Goal: Find specific page/section: Find specific page/section

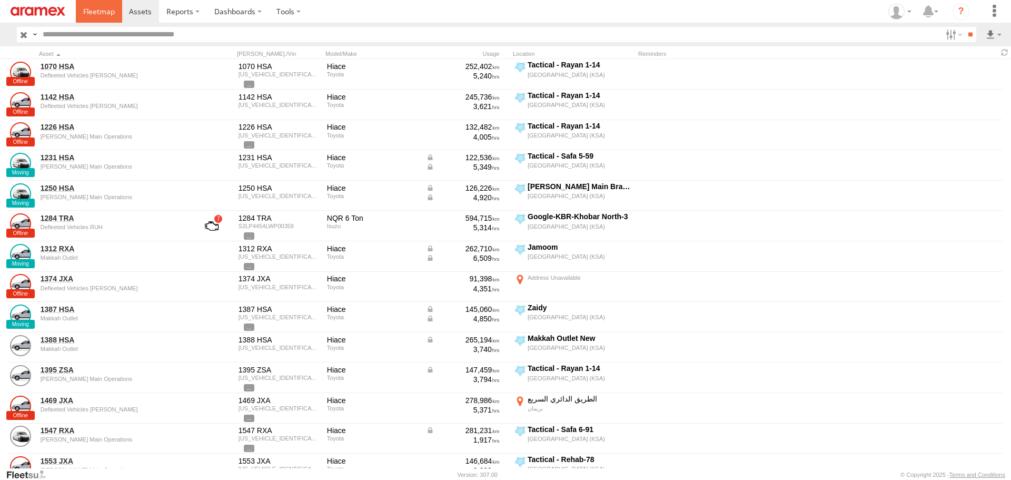
click at [106, 15] on span at bounding box center [99, 11] width 32 height 10
